Goal: Register for event/course

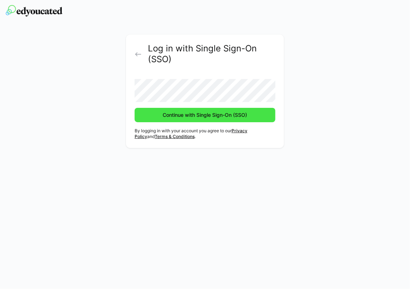
click at [196, 115] on span "Continue with Single Sign-On (SSO)" at bounding box center [205, 114] width 87 height 7
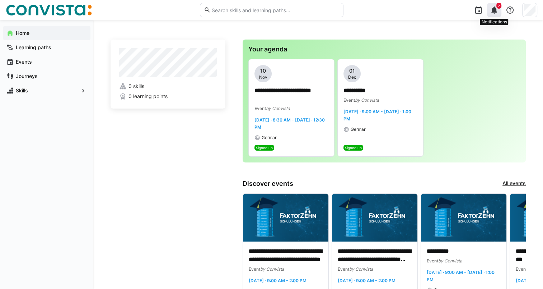
click at [493, 9] on eds-icon at bounding box center [494, 10] width 9 height 9
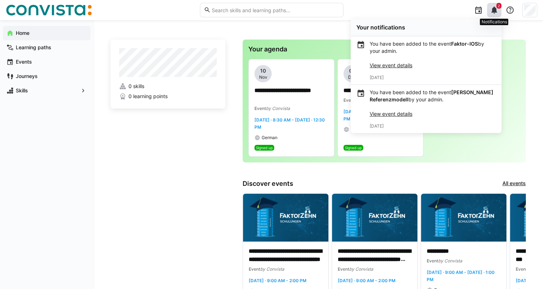
click at [493, 9] on eds-icon at bounding box center [494, 10] width 9 height 9
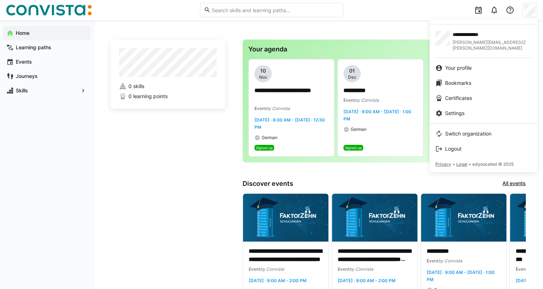
click at [527, 7] on div at bounding box center [271, 144] width 543 height 289
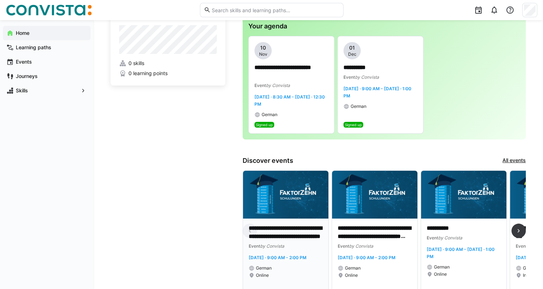
scroll to position [36, 0]
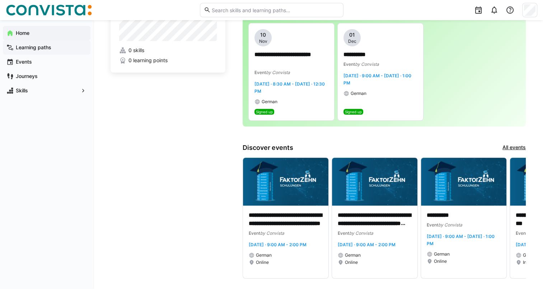
click at [0, 0] on app-navigation-label "Learning paths" at bounding box center [0, 0] width 0 height 0
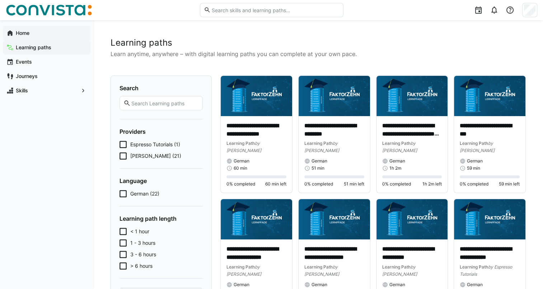
click at [51, 31] on span "Home" at bounding box center [51, 32] width 72 height 7
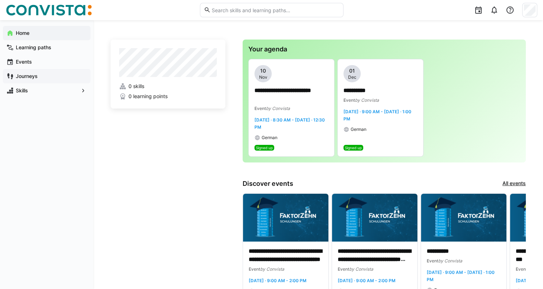
click at [55, 76] on span "Journeys" at bounding box center [51, 76] width 72 height 7
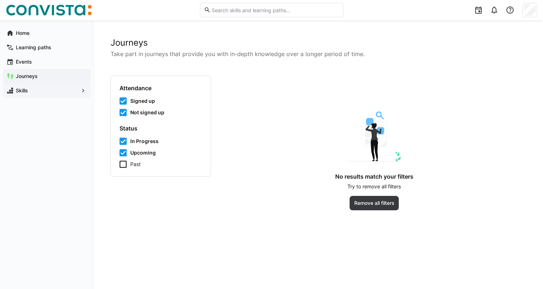
click at [43, 89] on span "Skills" at bounding box center [47, 90] width 64 height 7
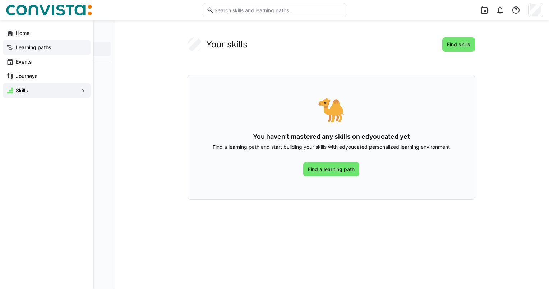
click at [12, 47] on eds-icon at bounding box center [9, 47] width 7 height 7
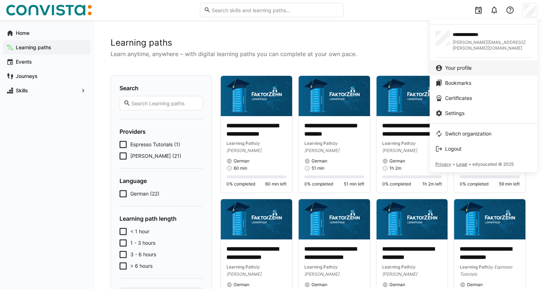
click at [466, 64] on span "Your profile" at bounding box center [458, 67] width 27 height 7
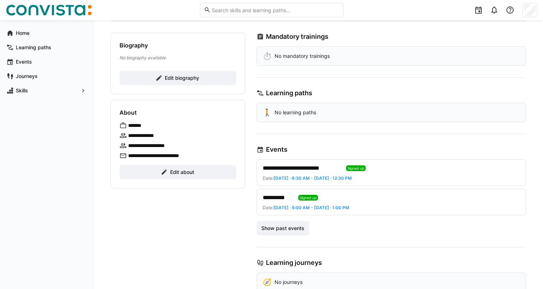
scroll to position [67, 0]
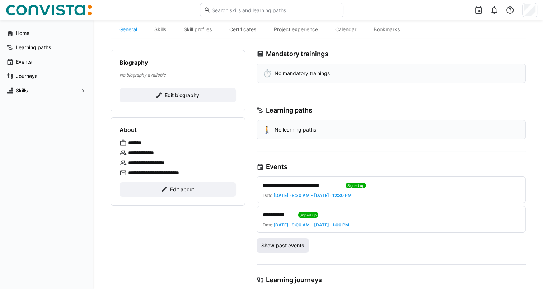
click at [282, 243] on span "Show past events" at bounding box center [282, 245] width 45 height 7
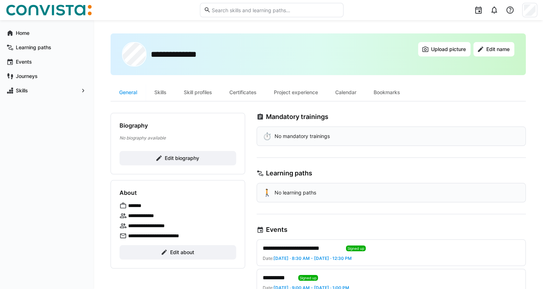
scroll to position [0, 0]
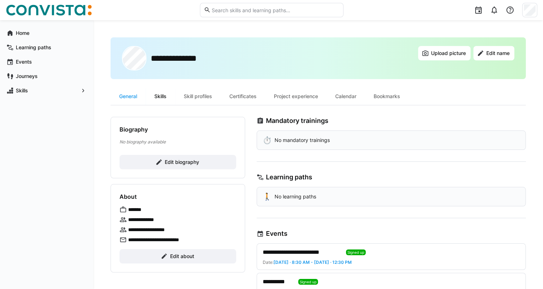
click at [158, 94] on div "Skills" at bounding box center [160, 96] width 29 height 17
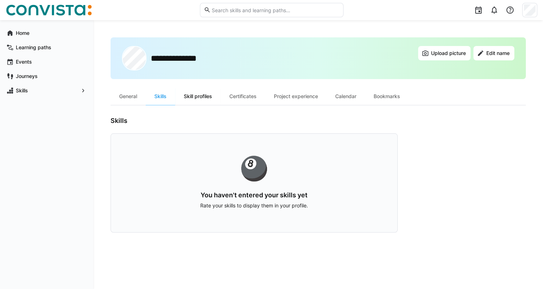
click at [203, 96] on div "Skill profiles" at bounding box center [198, 96] width 46 height 17
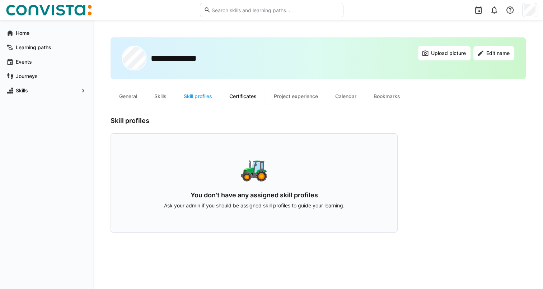
click at [245, 95] on div "Certificates" at bounding box center [243, 96] width 45 height 17
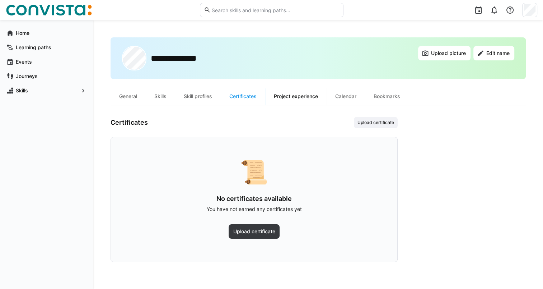
click at [297, 95] on div "Project experience" at bounding box center [295, 96] width 61 height 17
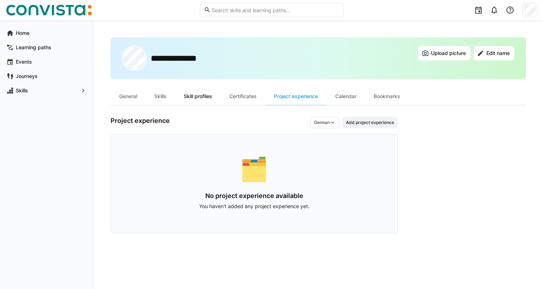
click at [202, 97] on div "Skill profiles" at bounding box center [198, 96] width 46 height 17
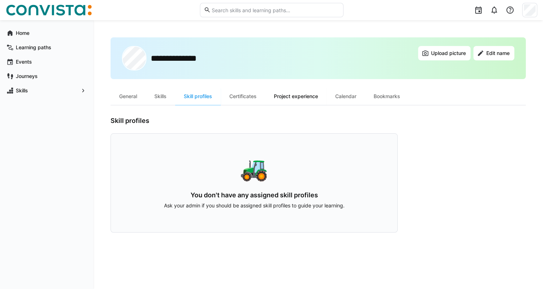
click at [292, 94] on div "Project experience" at bounding box center [295, 96] width 61 height 17
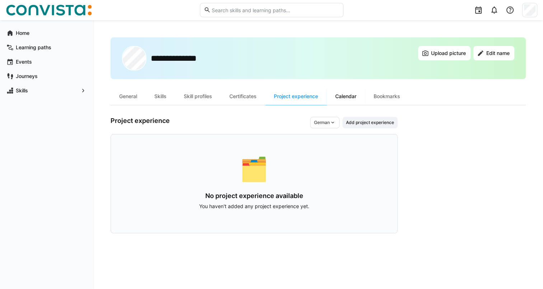
click at [344, 98] on div "Calendar" at bounding box center [346, 96] width 38 height 17
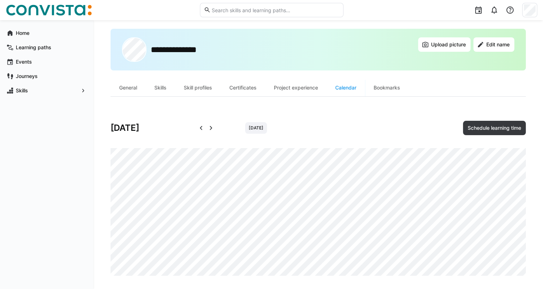
scroll to position [12, 0]
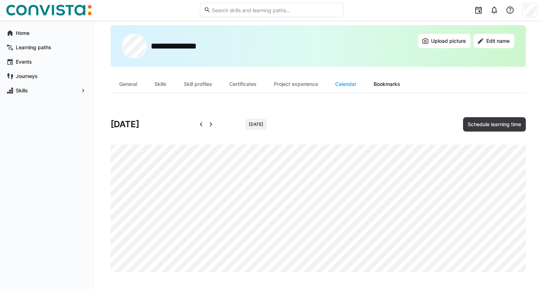
click at [382, 83] on div "Bookmarks" at bounding box center [387, 83] width 44 height 17
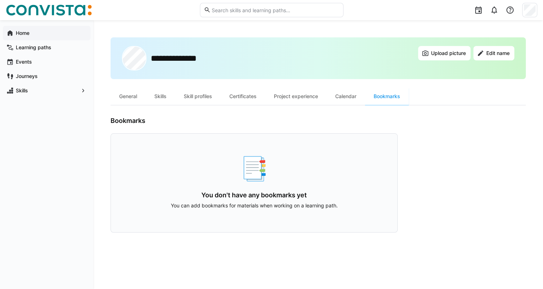
click at [0, 0] on app-navigation-label "Home" at bounding box center [0, 0] width 0 height 0
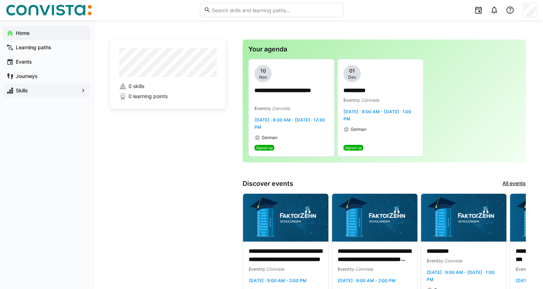
click at [52, 89] on span "Skills" at bounding box center [47, 90] width 64 height 7
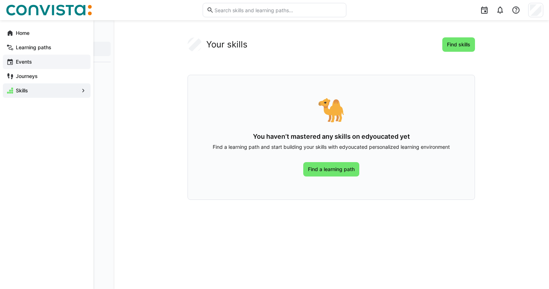
click at [0, 0] on app-navigation-label "Events" at bounding box center [0, 0] width 0 height 0
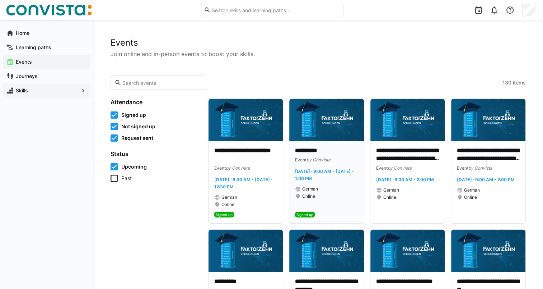
click at [306, 149] on p "**********" at bounding box center [326, 151] width 63 height 8
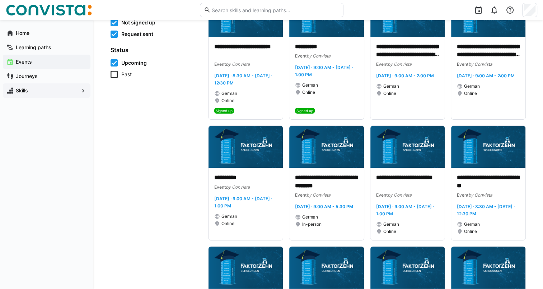
scroll to position [108, 0]
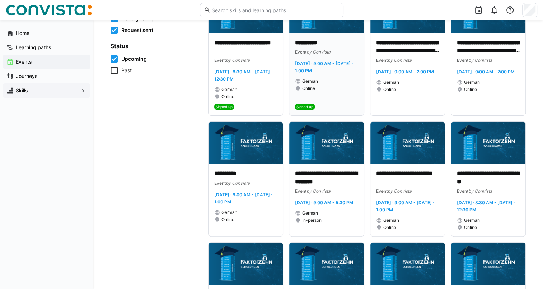
click at [320, 37] on div "**********" at bounding box center [327, 74] width 74 height 83
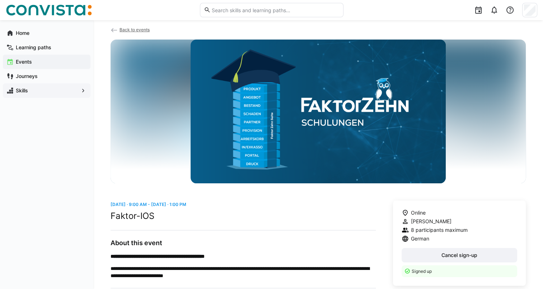
scroll to position [47, 0]
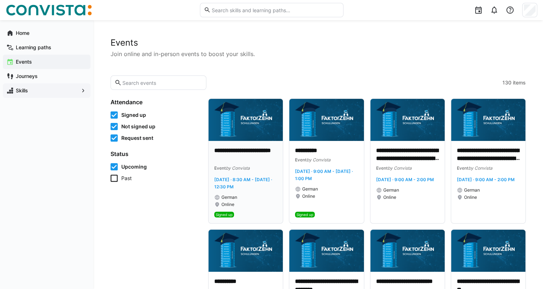
click at [243, 128] on img at bounding box center [246, 120] width 74 height 42
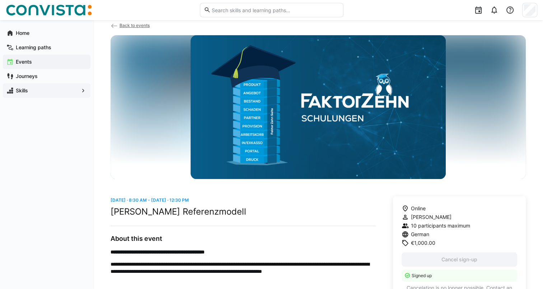
scroll to position [5, 0]
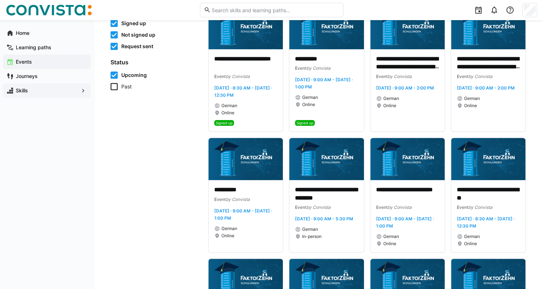
scroll to position [108, 0]
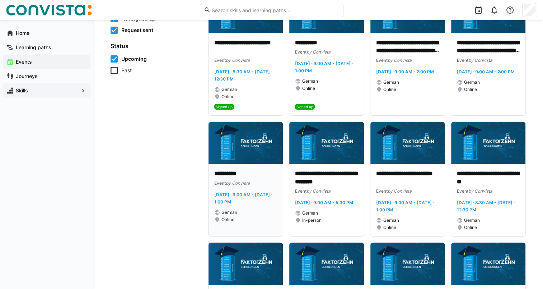
click at [232, 173] on p "**********" at bounding box center [245, 174] width 63 height 8
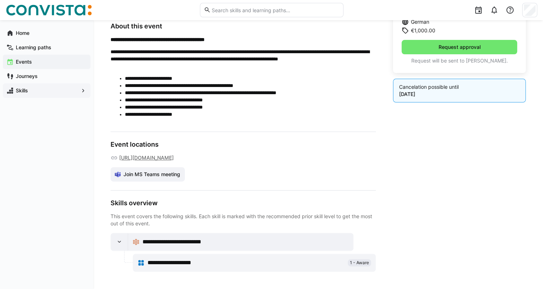
scroll to position [249, 0]
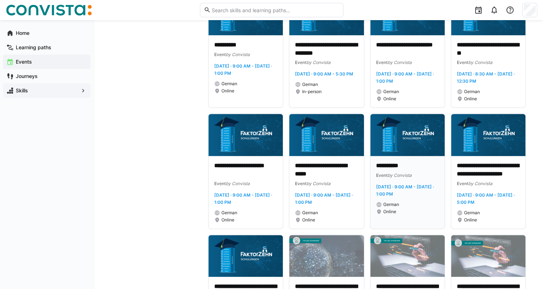
scroll to position [251, 0]
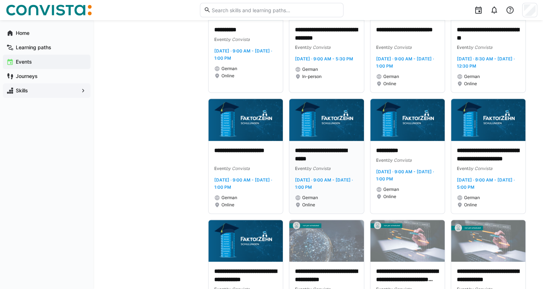
click at [323, 159] on p "**********" at bounding box center [326, 155] width 63 height 17
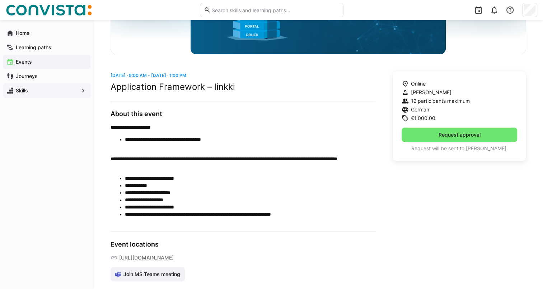
scroll to position [128, 0]
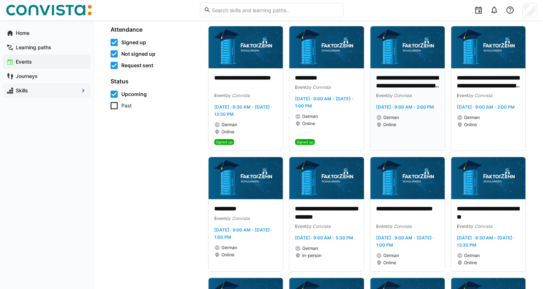
scroll to position [108, 0]
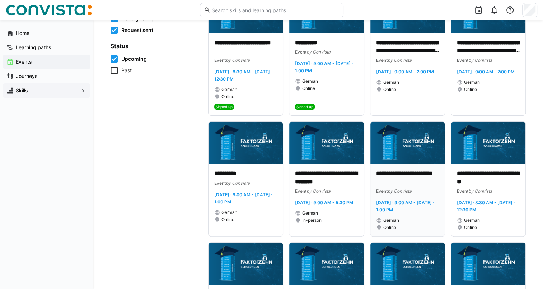
click at [404, 172] on p "**********" at bounding box center [407, 178] width 63 height 17
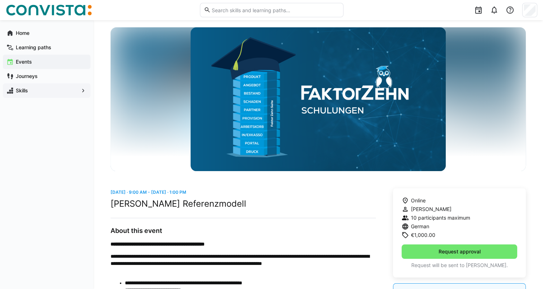
scroll to position [36, 0]
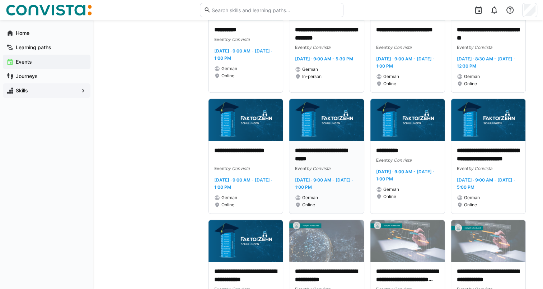
scroll to position [216, 0]
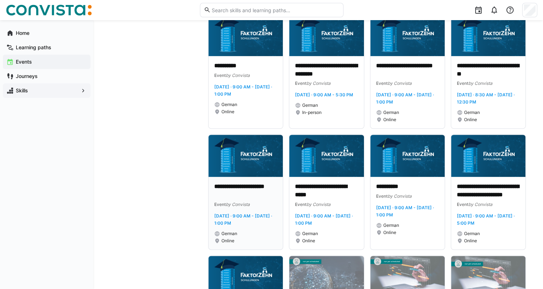
click at [234, 194] on p "**********" at bounding box center [245, 190] width 63 height 17
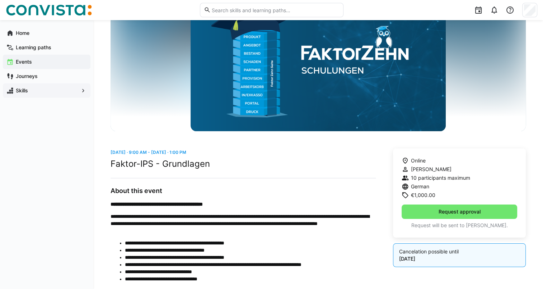
scroll to position [72, 0]
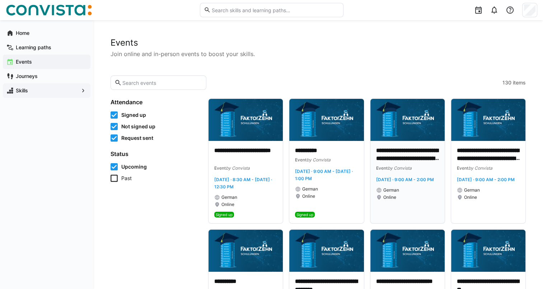
click at [401, 150] on p "**********" at bounding box center [407, 155] width 63 height 17
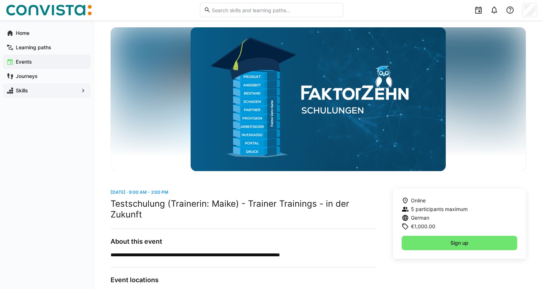
scroll to position [36, 0]
